Goal: Find specific page/section: Find specific page/section

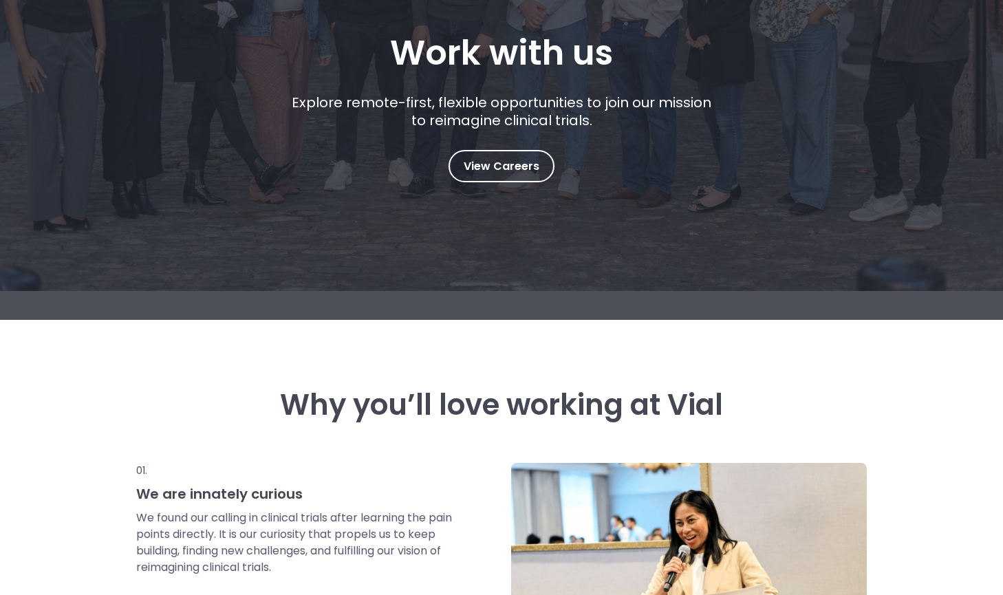
scroll to position [237, 0]
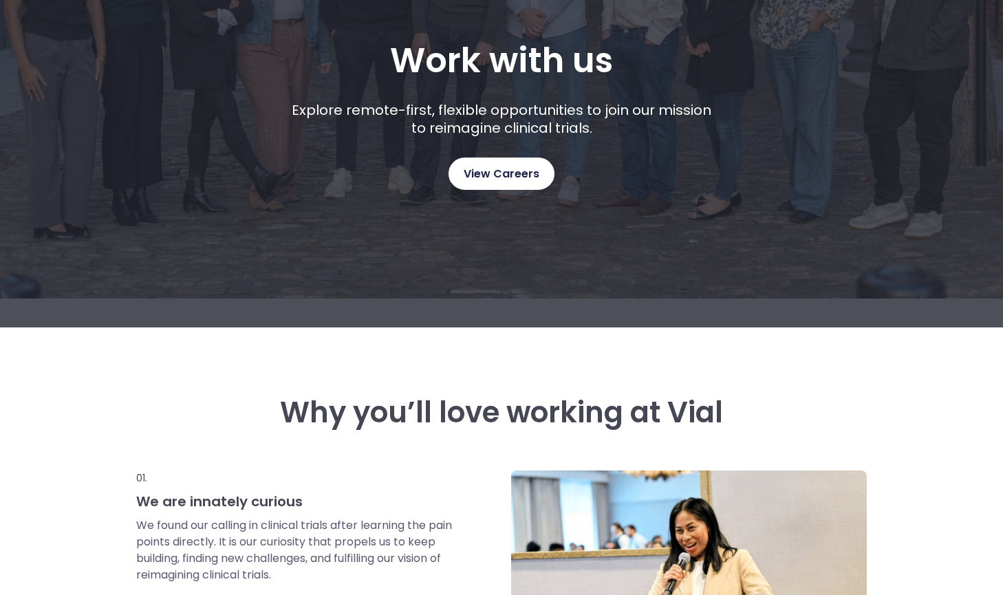
click at [494, 164] on link "View Careers" at bounding box center [501, 173] width 106 height 32
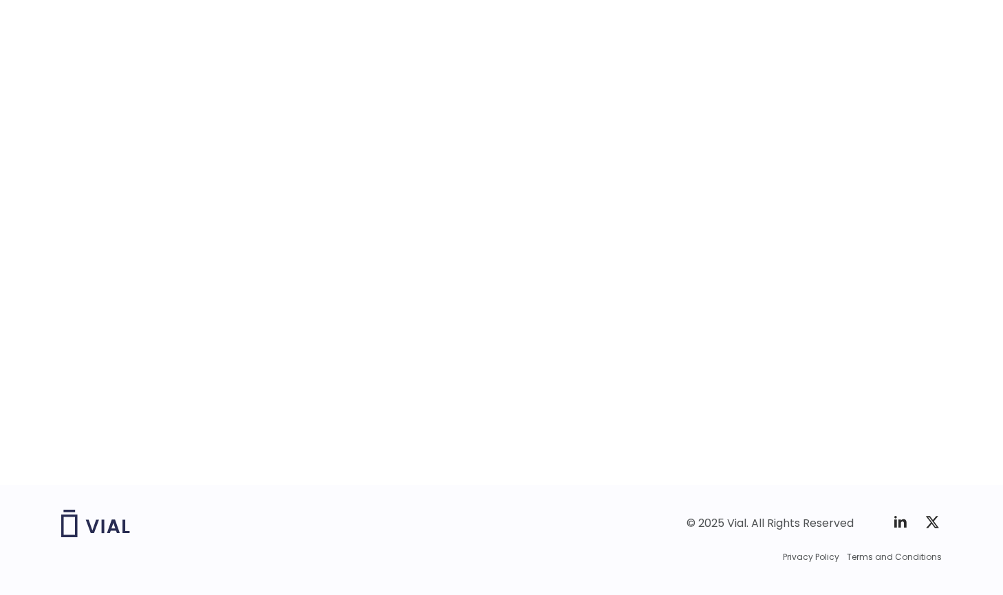
scroll to position [2036, 0]
